Goal: Task Accomplishment & Management: Manage account settings

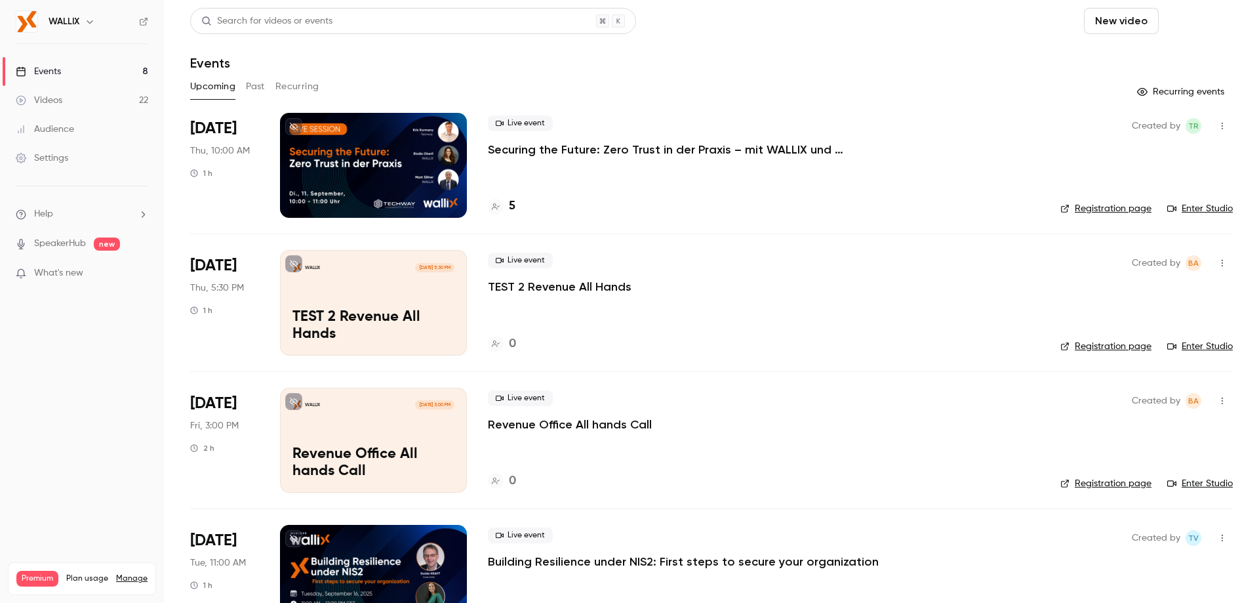
click at [1189, 22] on button "Schedule" at bounding box center [1198, 21] width 69 height 26
click at [1138, 59] on div "One time event" at bounding box center [1162, 56] width 100 height 13
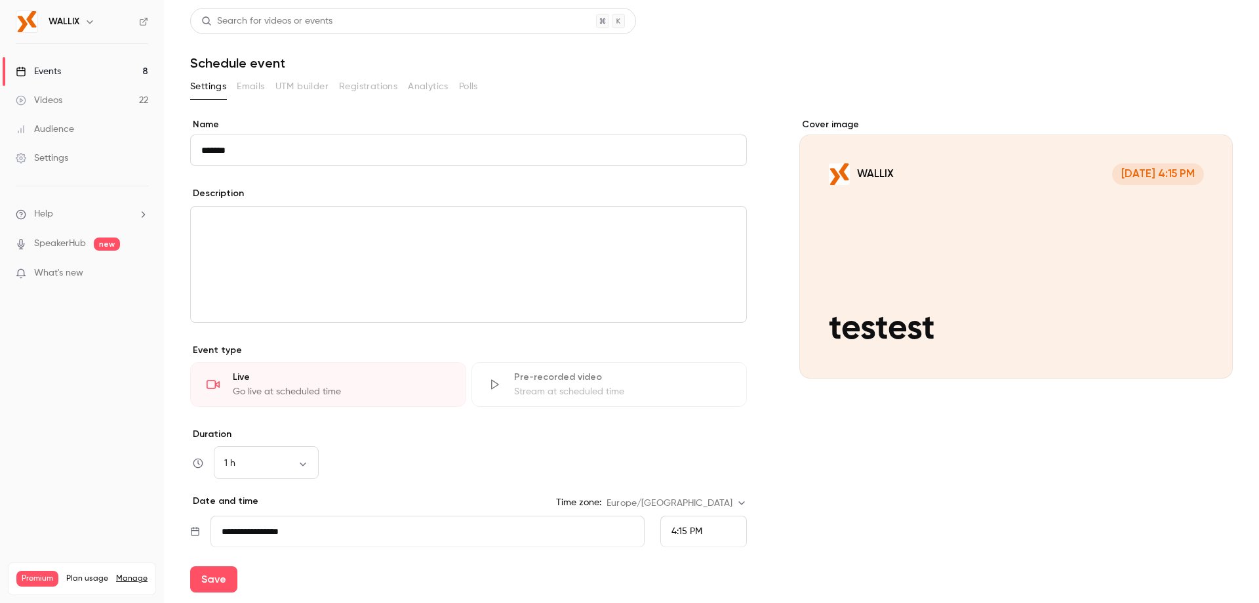
type input "*******"
click at [304, 534] on input "**********" at bounding box center [427, 530] width 434 height 31
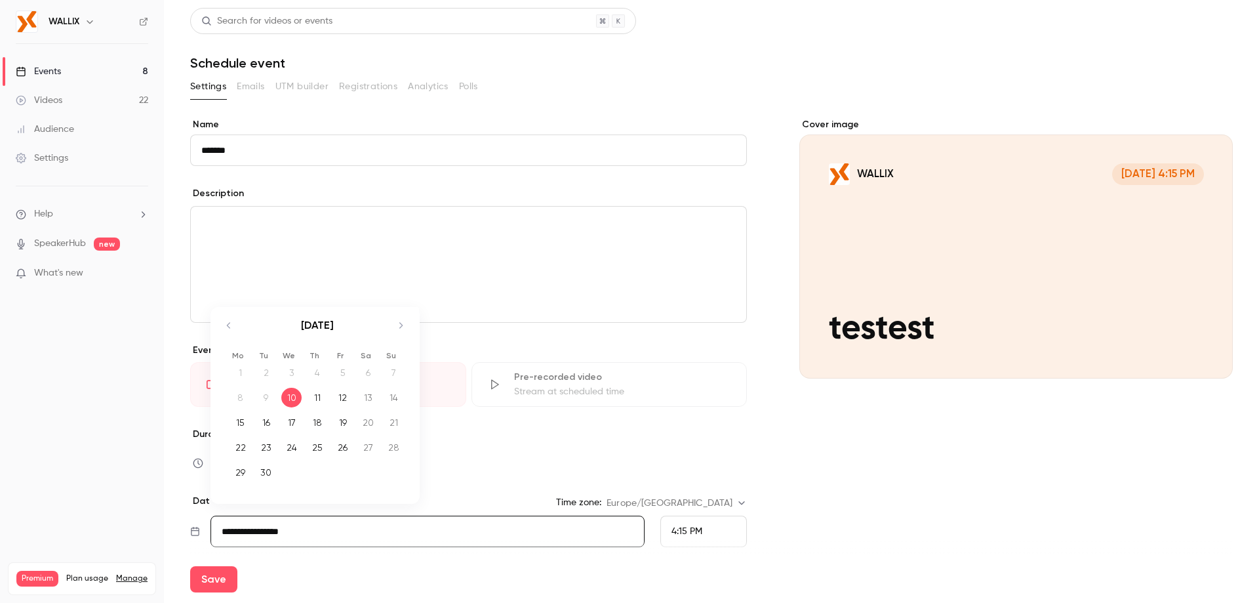
click at [296, 397] on div "10" at bounding box center [291, 398] width 20 height 20
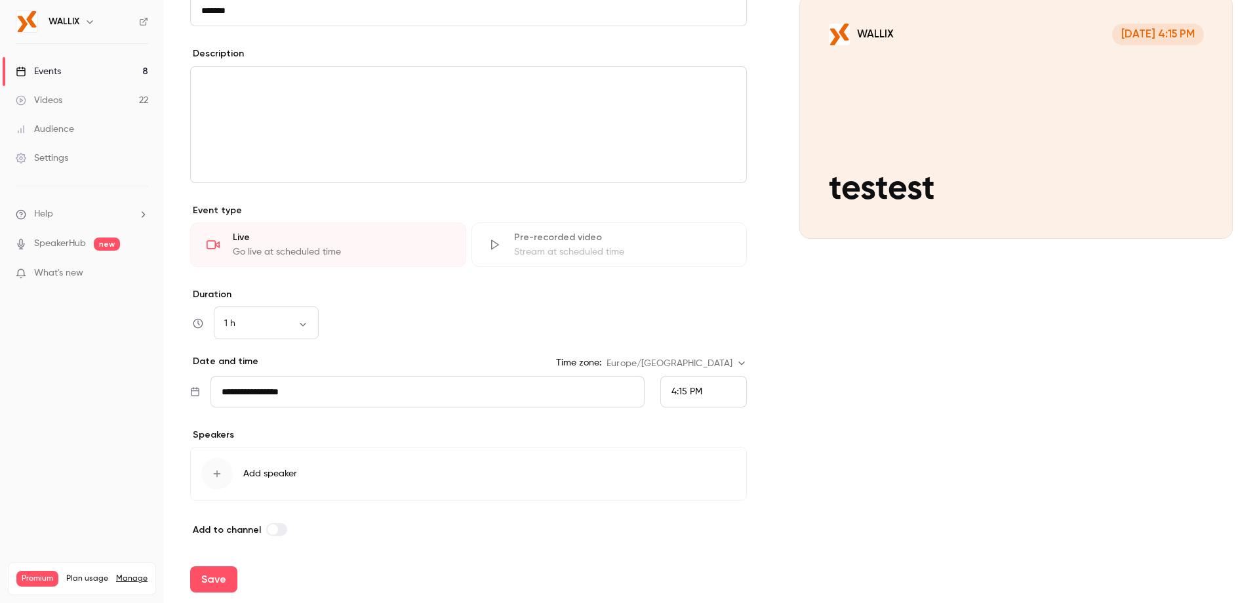
scroll to position [142, 0]
click at [220, 576] on button "Save" at bounding box center [213, 579] width 47 height 26
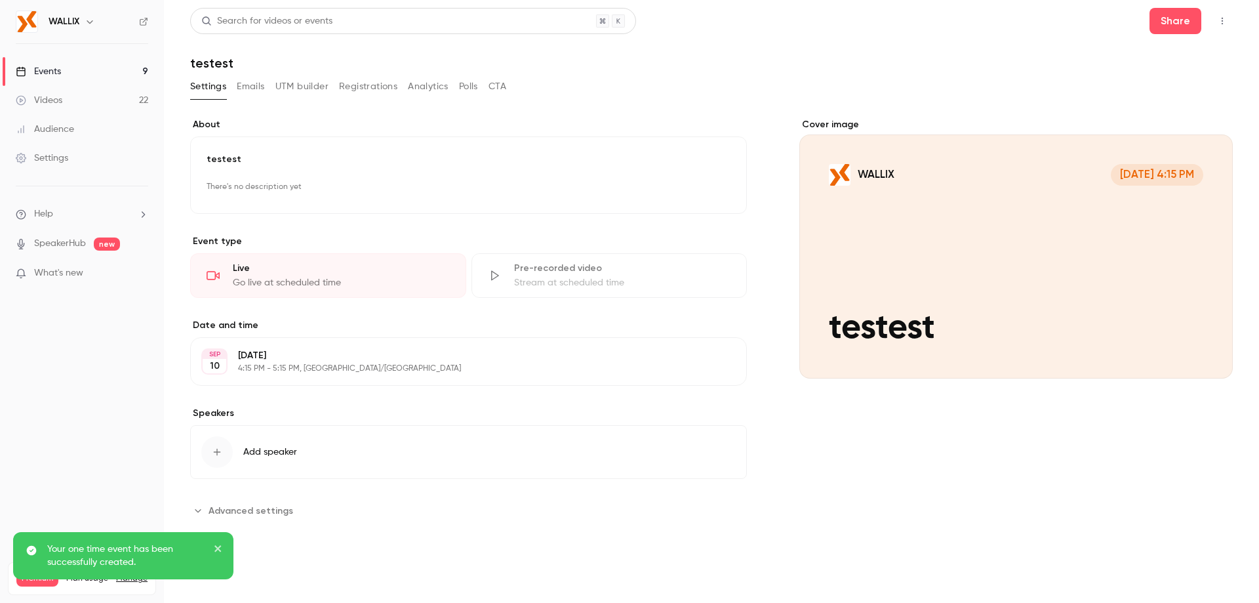
click at [1218, 24] on icon "button" at bounding box center [1222, 20] width 10 height 9
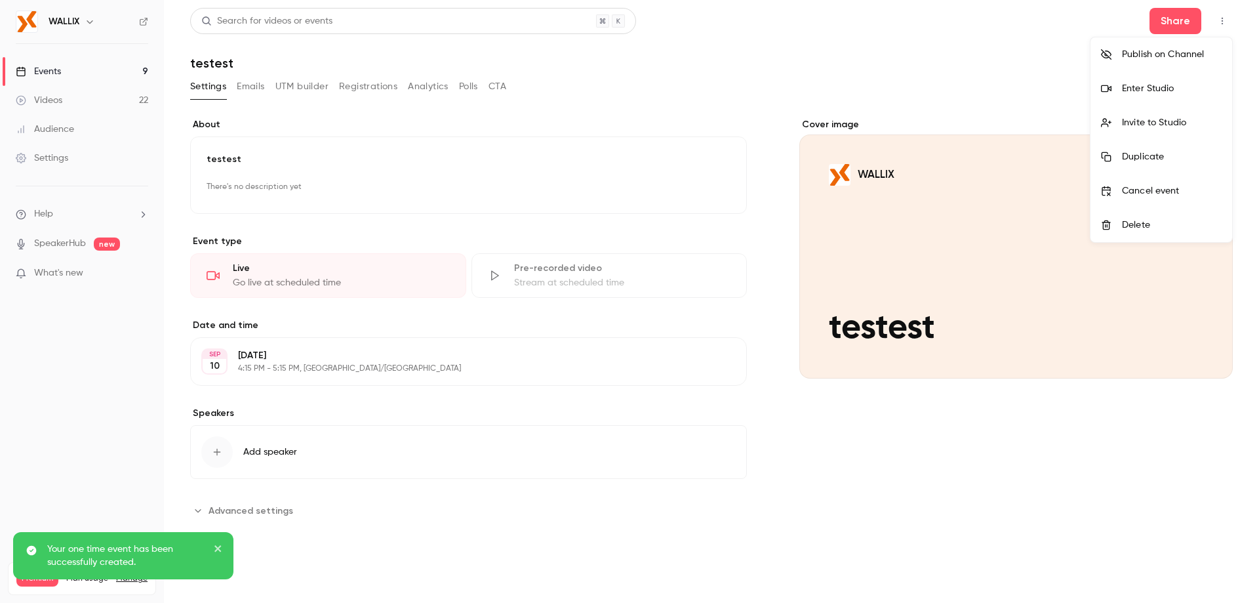
click at [1162, 22] on div at bounding box center [629, 301] width 1259 height 603
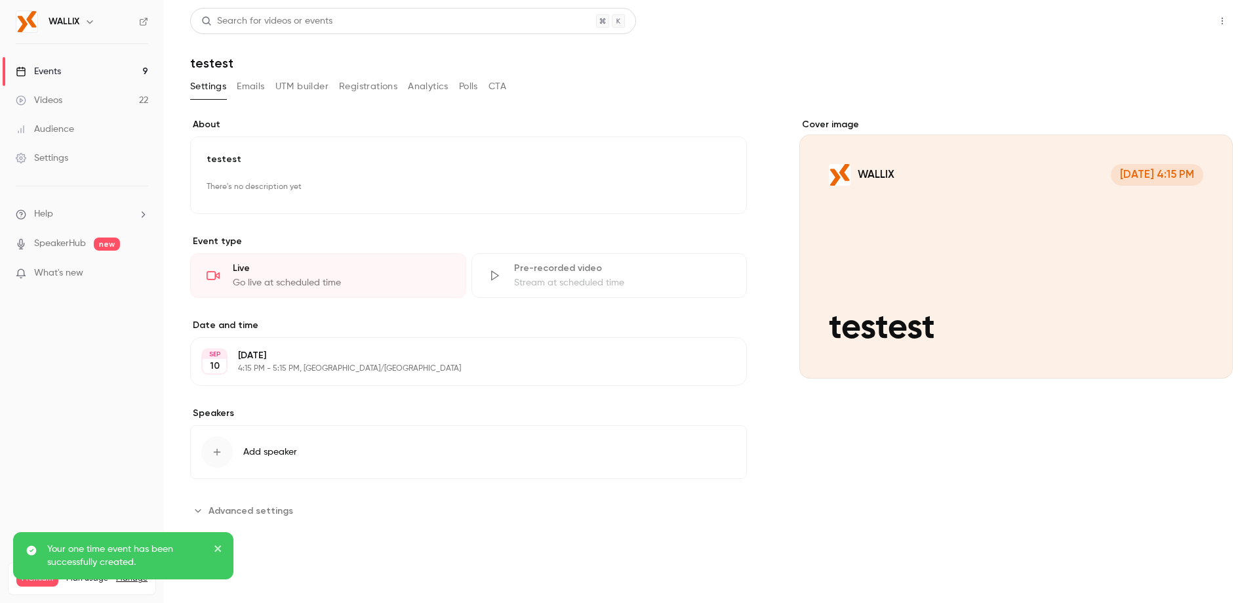
click at [1175, 24] on button "Share" at bounding box center [1175, 21] width 52 height 26
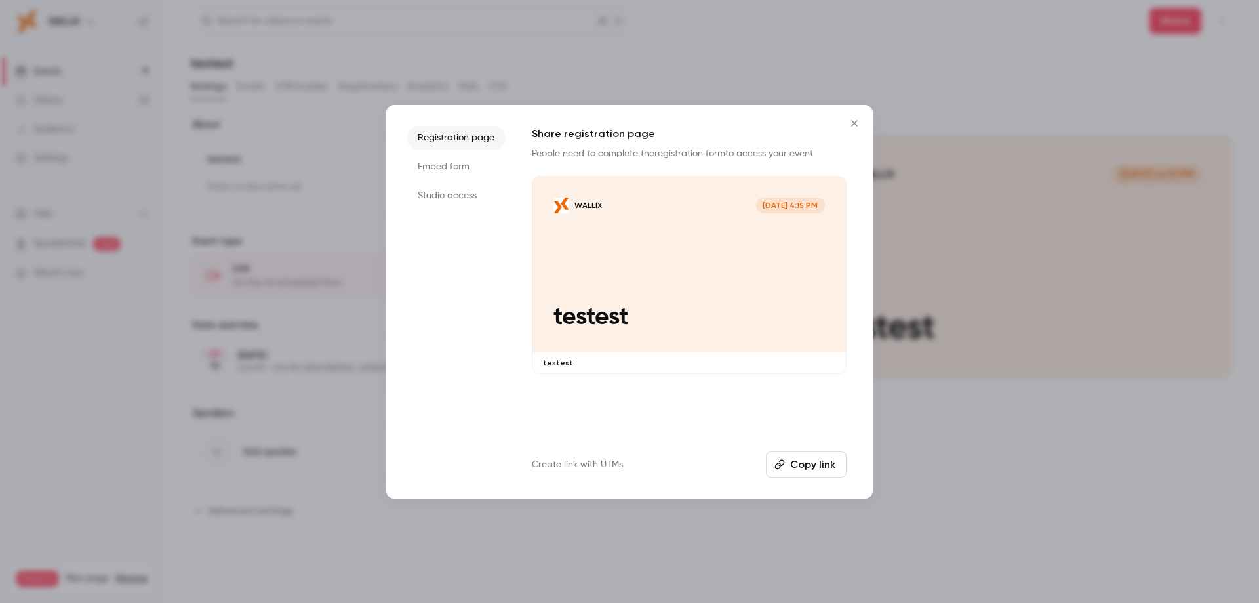
click at [460, 197] on li "Studio access" at bounding box center [456, 196] width 98 height 24
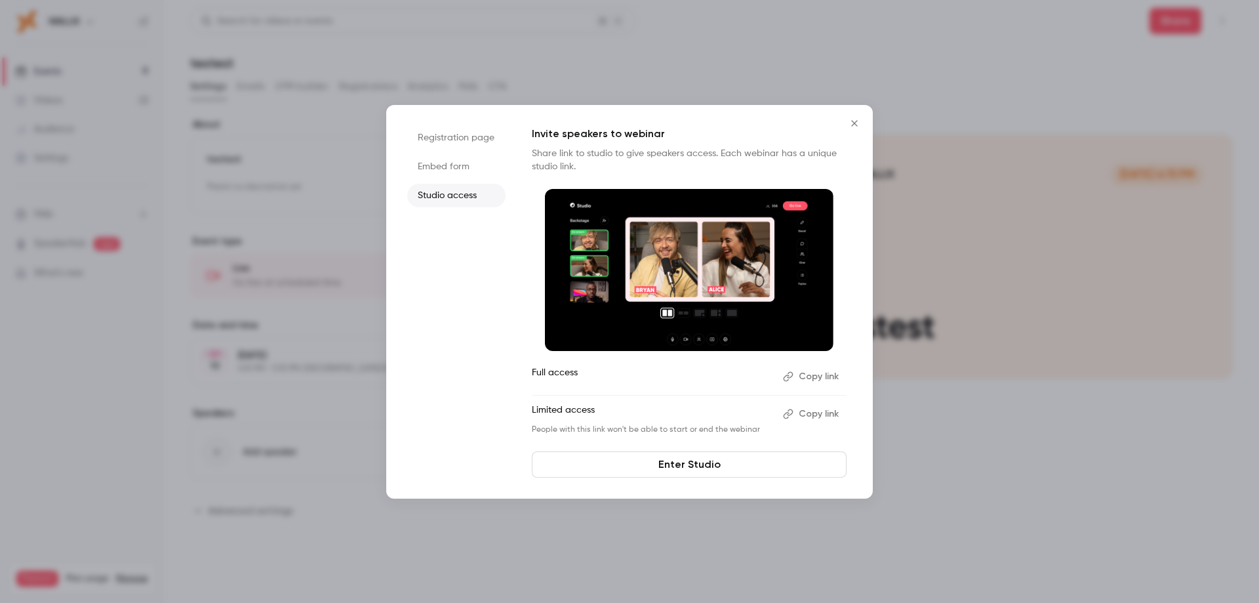
click at [819, 413] on button "Copy link" at bounding box center [812, 413] width 69 height 21
click at [811, 382] on button "Copy link" at bounding box center [812, 376] width 69 height 21
click at [845, 127] on button "Close" at bounding box center [854, 123] width 26 height 26
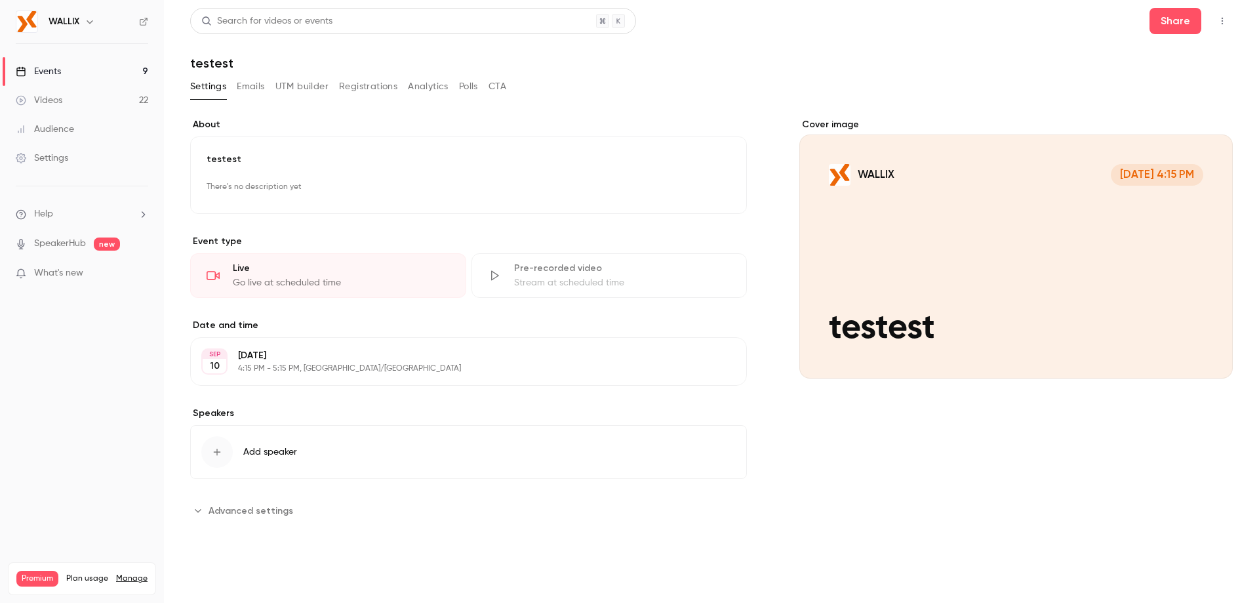
click at [78, 70] on link "Events 9" at bounding box center [82, 71] width 164 height 29
